Goal: Task Accomplishment & Management: Complete application form

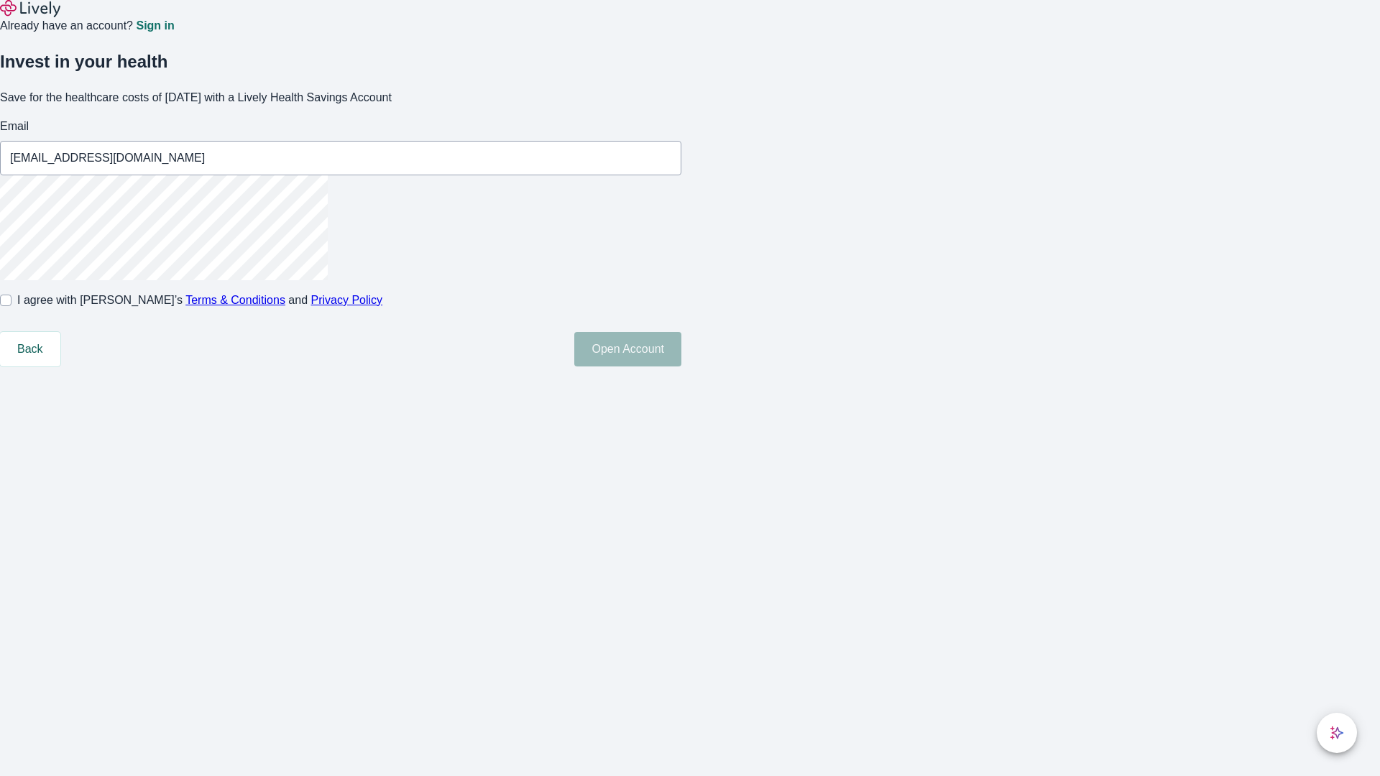
click at [11, 306] on input "I agree with Lively’s Terms & Conditions and Privacy Policy" at bounding box center [5, 300] width 11 height 11
checkbox input "true"
click at [681, 366] on button "Open Account" at bounding box center [627, 349] width 107 height 34
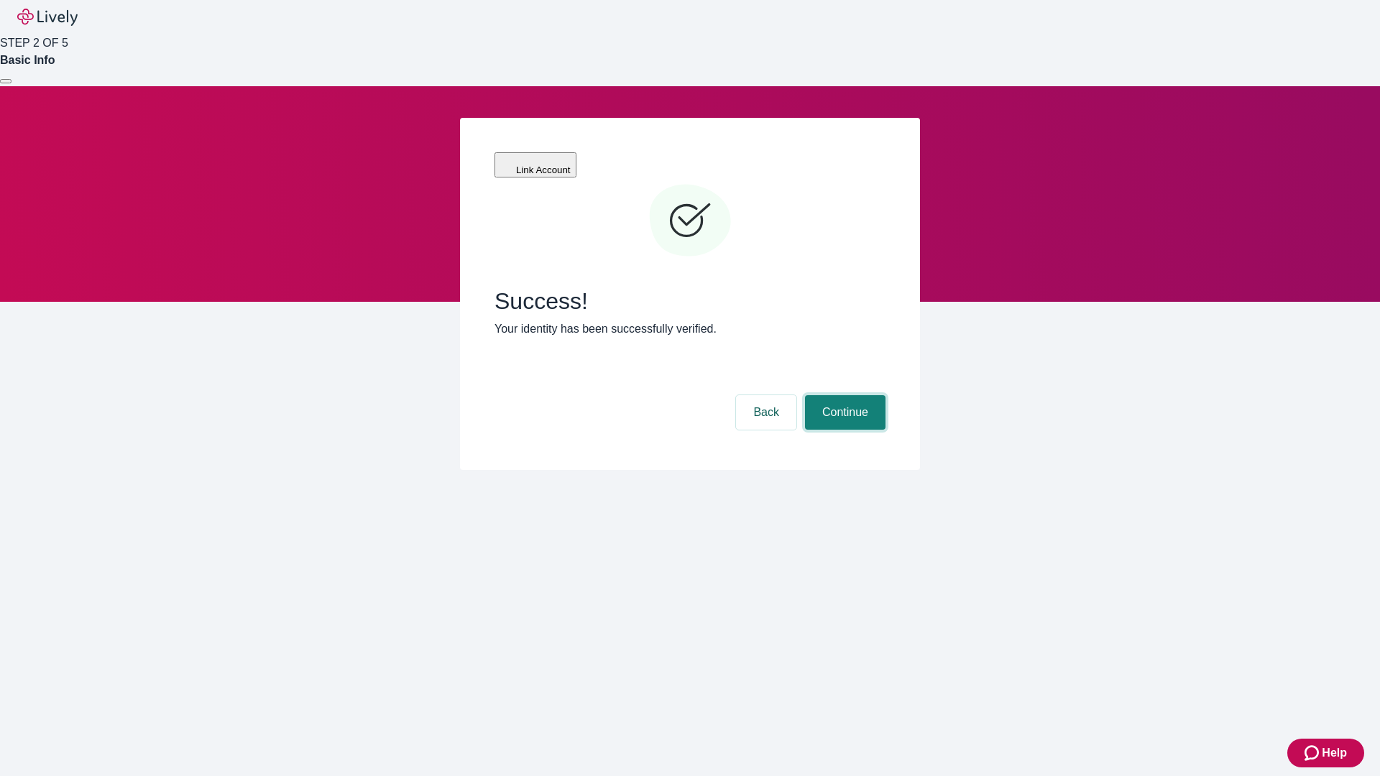
click at [843, 395] on button "Continue" at bounding box center [845, 412] width 80 height 34
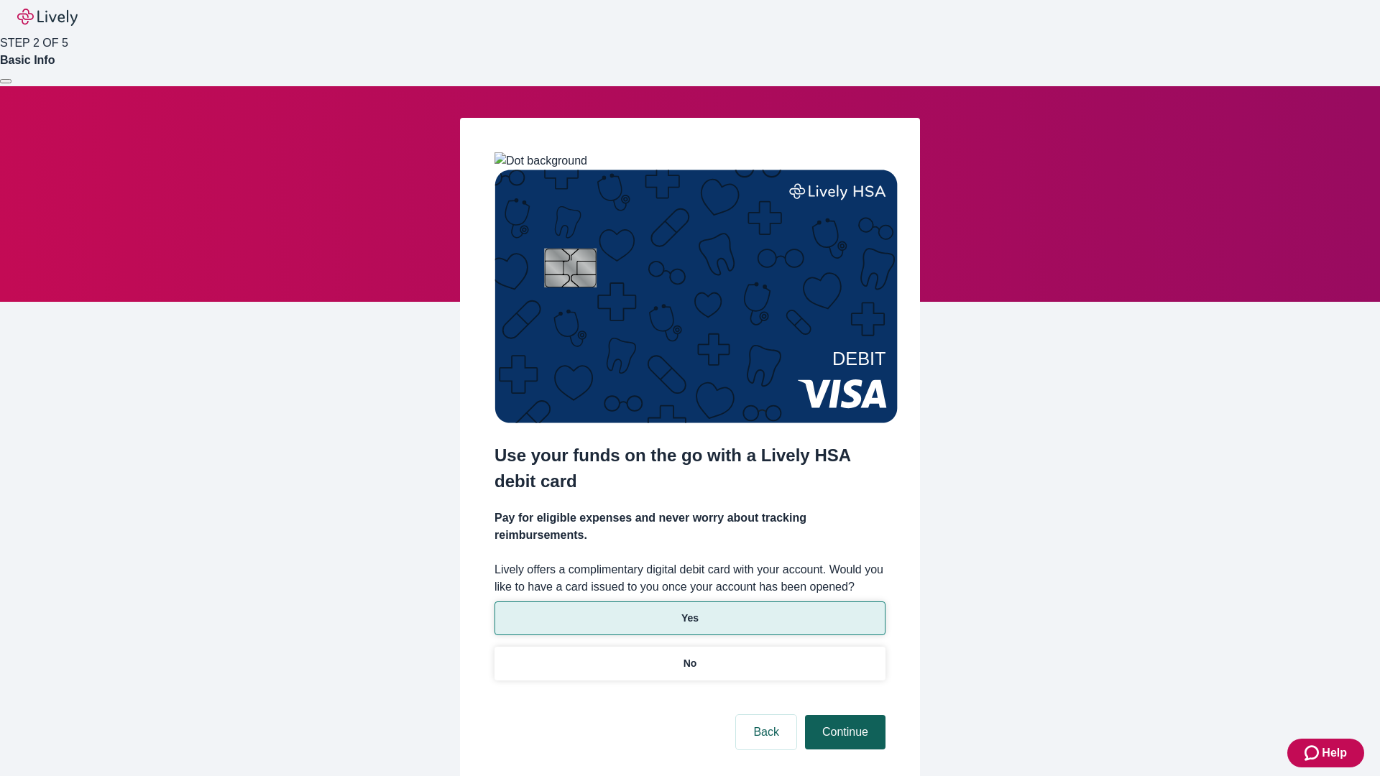
click at [689, 611] on p "Yes" at bounding box center [689, 618] width 17 height 15
click at [843, 715] on button "Continue" at bounding box center [845, 732] width 80 height 34
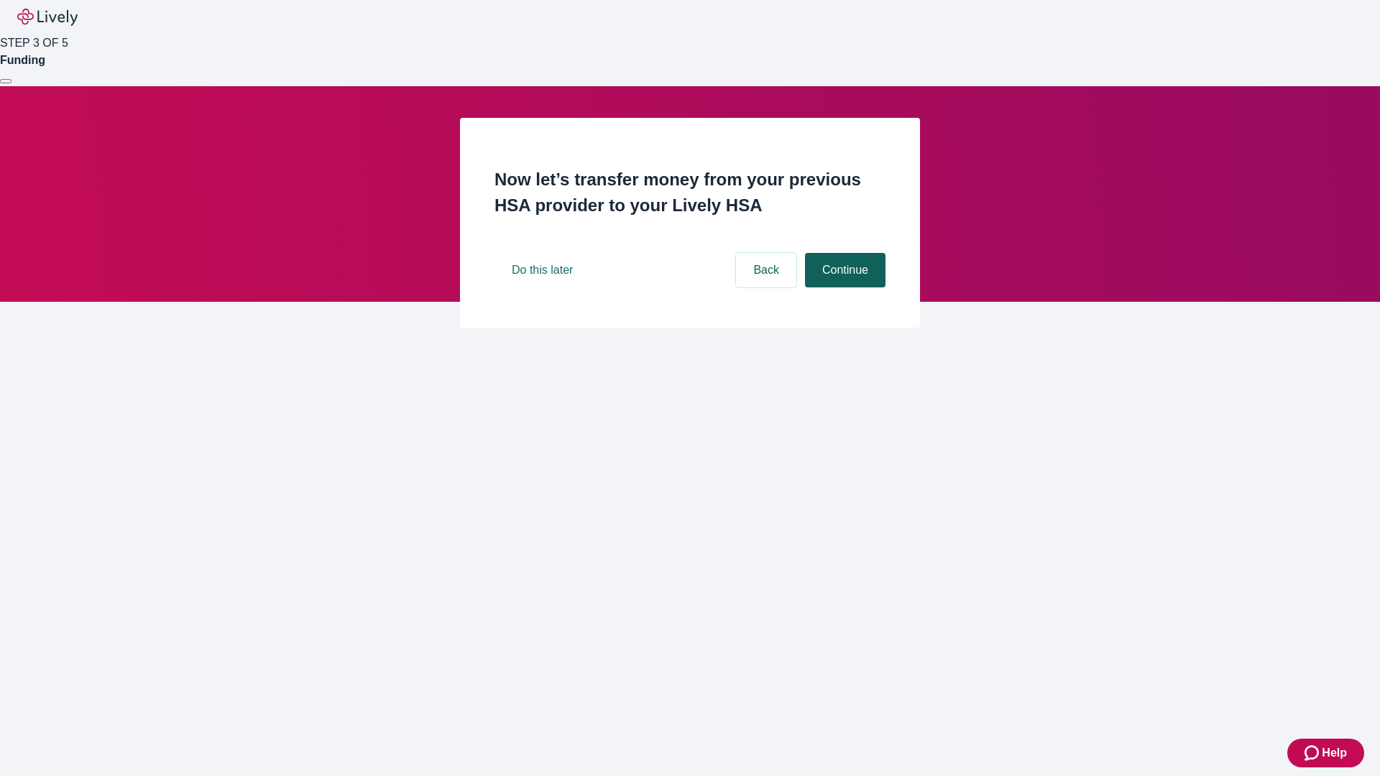
click at [843, 287] on button "Continue" at bounding box center [845, 270] width 80 height 34
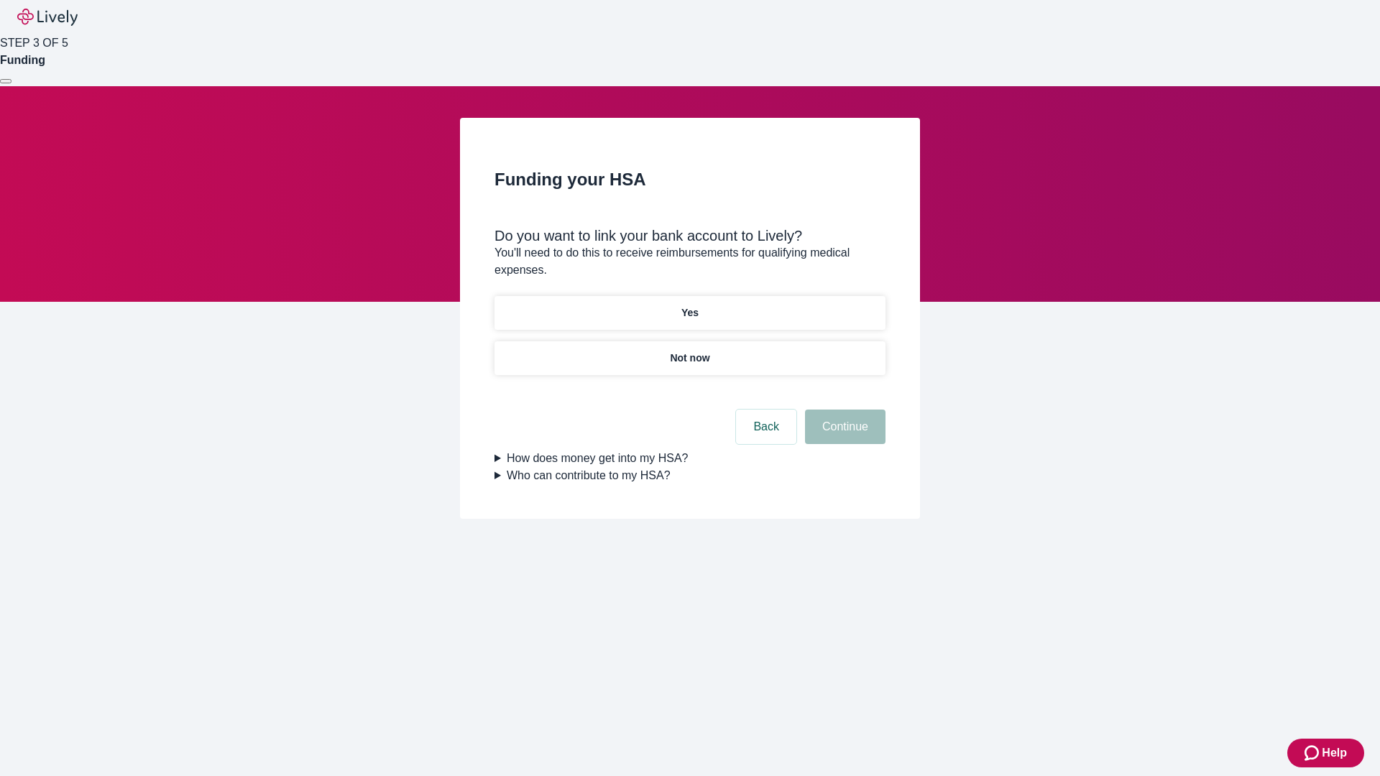
click at [689, 305] on p "Yes" at bounding box center [689, 312] width 17 height 15
click at [843, 410] on button "Continue" at bounding box center [845, 427] width 80 height 34
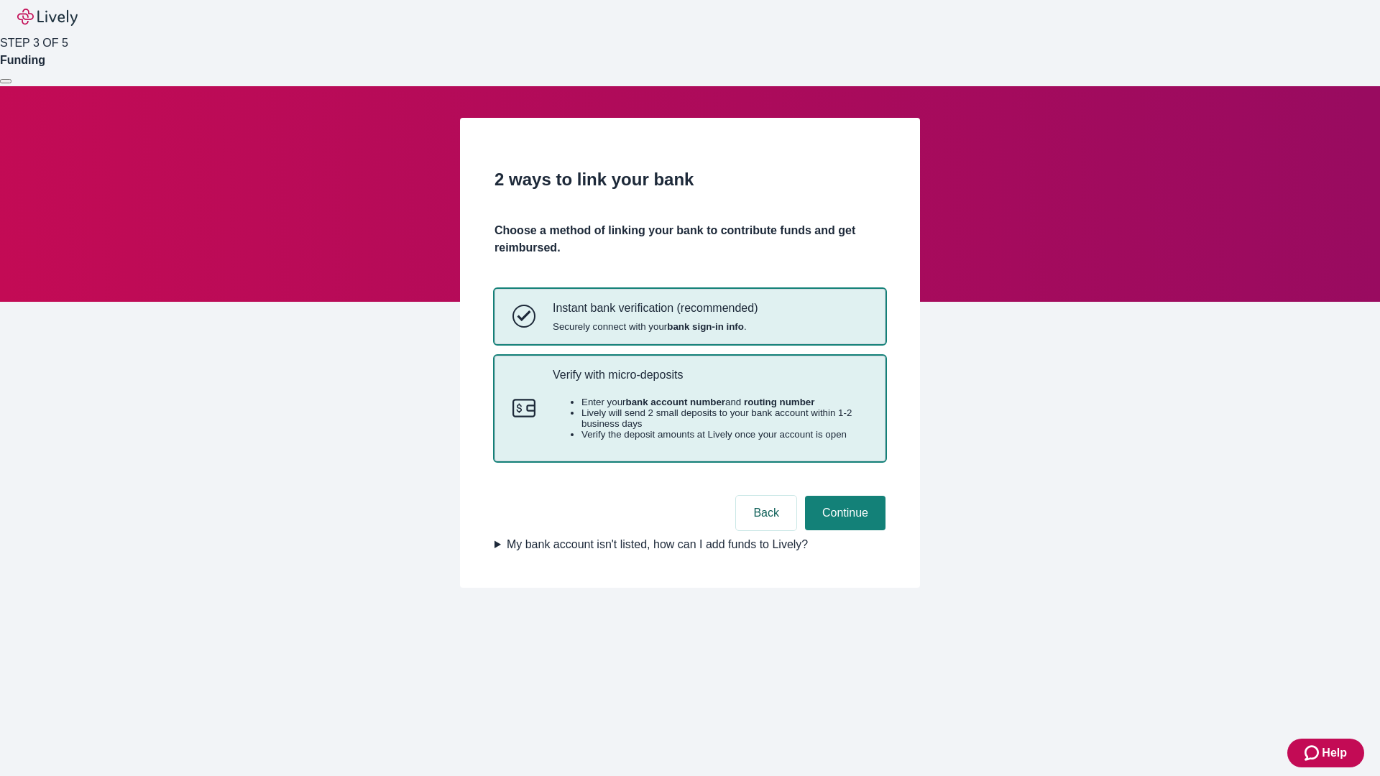
click at [709, 382] on p "Verify with micro-deposits" at bounding box center [710, 375] width 315 height 14
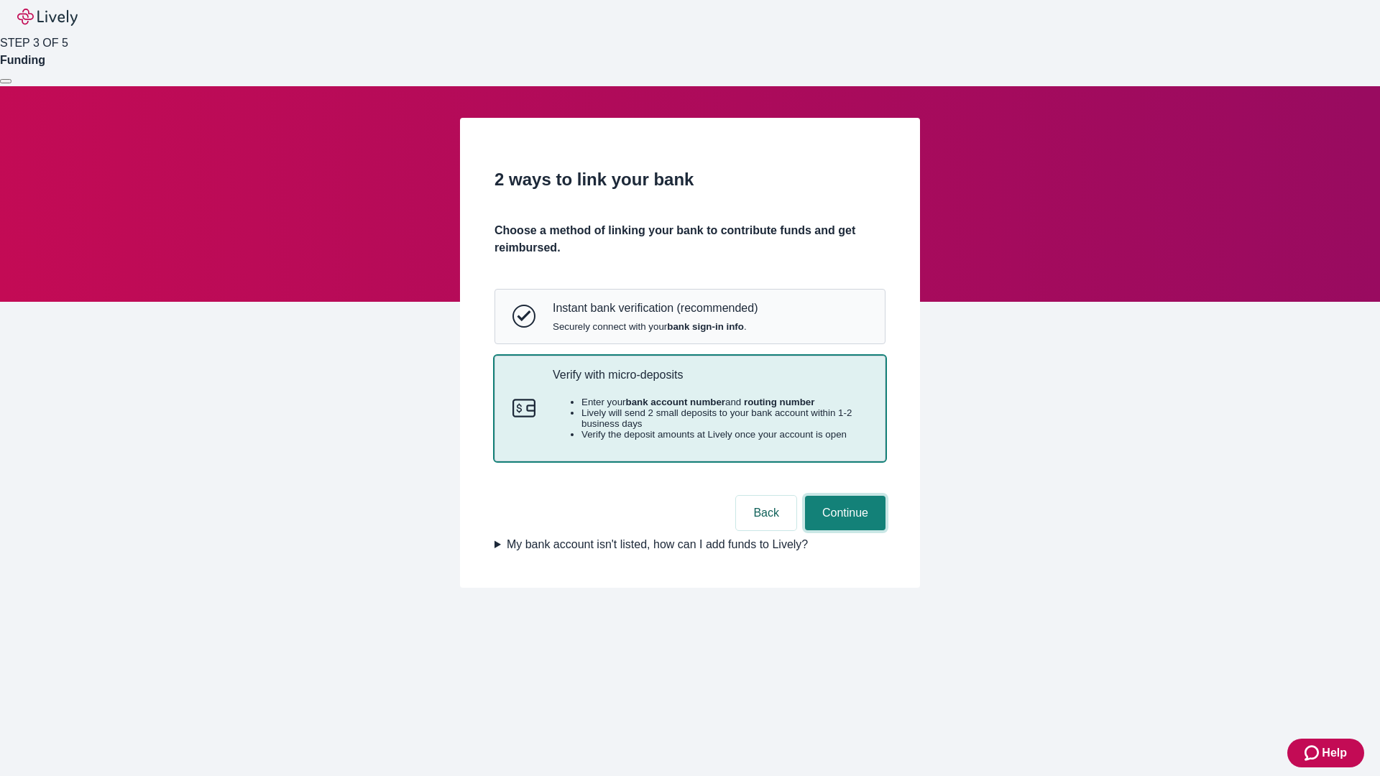
click at [843, 530] on button "Continue" at bounding box center [845, 513] width 80 height 34
